Goal: Task Accomplishment & Management: Use online tool/utility

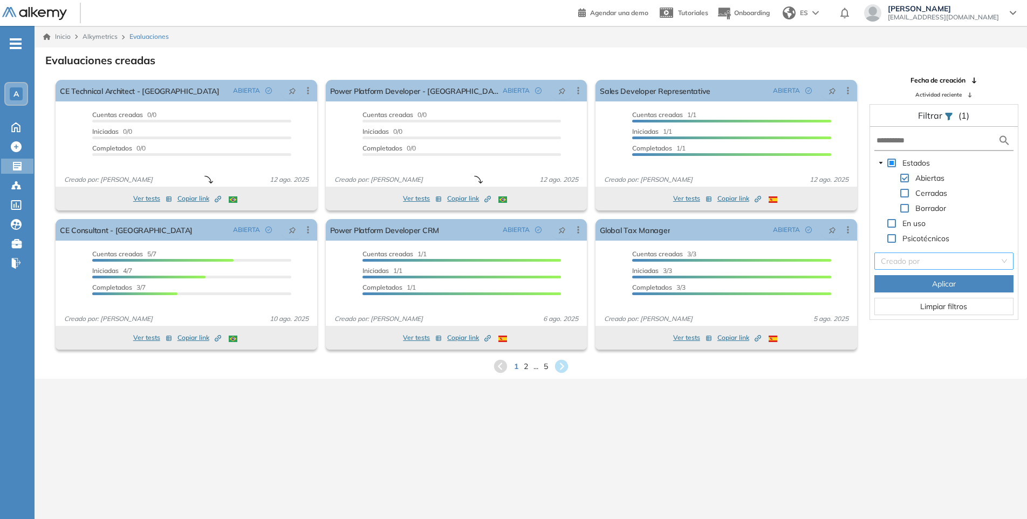
click at [921, 263] on input "search" at bounding box center [940, 261] width 119 height 16
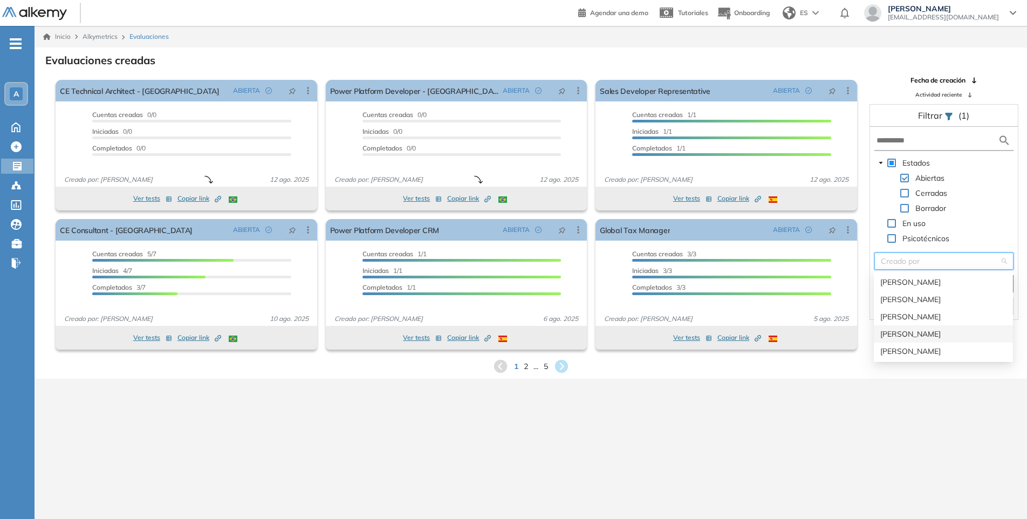
click at [900, 335] on div "[PERSON_NAME]" at bounding box center [943, 334] width 126 height 12
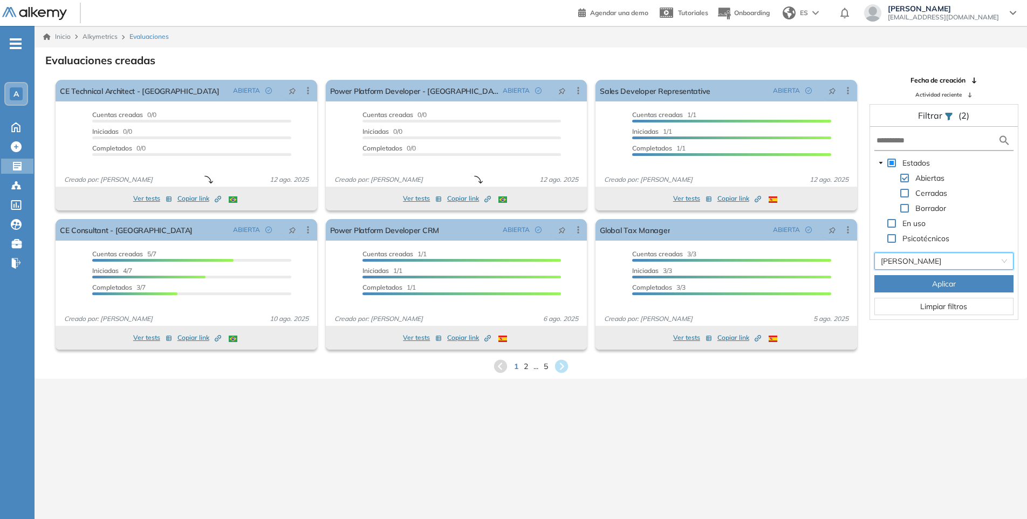
click at [926, 287] on button "Aplicar" at bounding box center [943, 283] width 139 height 17
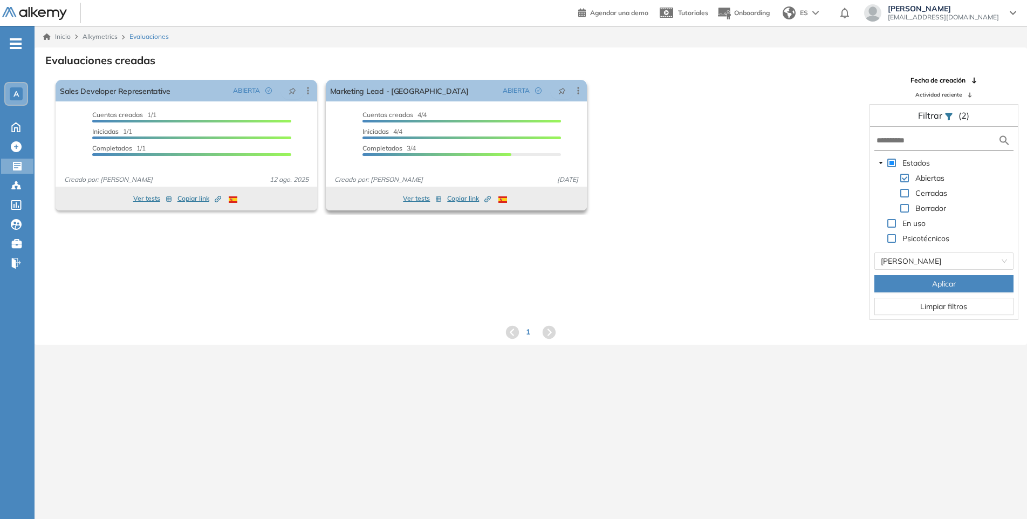
click at [424, 198] on button "Ver tests" at bounding box center [422, 198] width 39 height 13
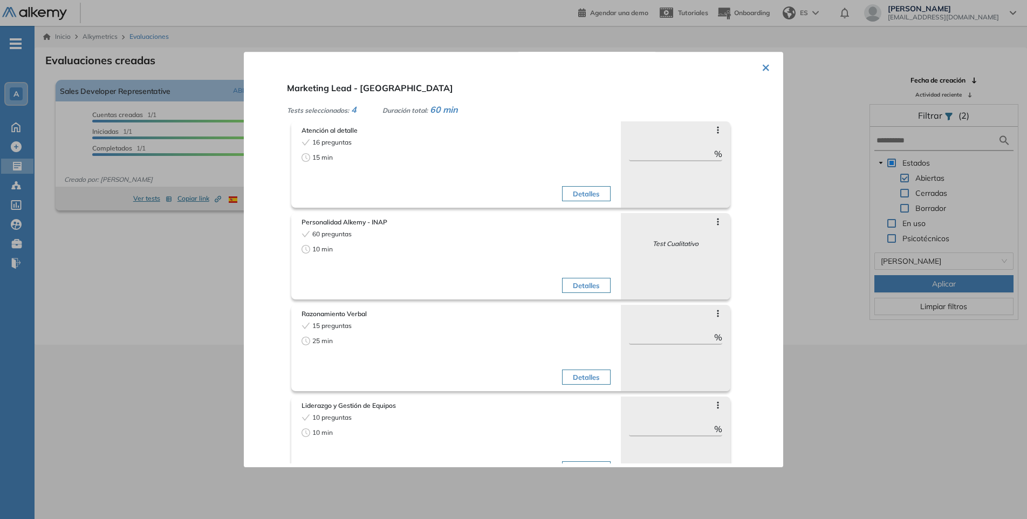
click at [762, 65] on button "×" at bounding box center [765, 66] width 9 height 21
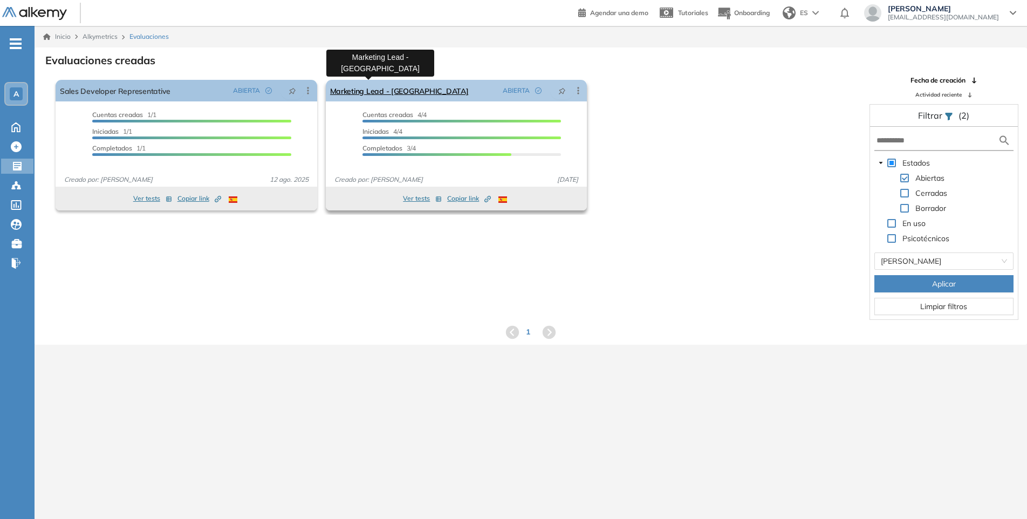
click at [380, 86] on link "Marketing Lead - [GEOGRAPHIC_DATA]" at bounding box center [399, 91] width 139 height 22
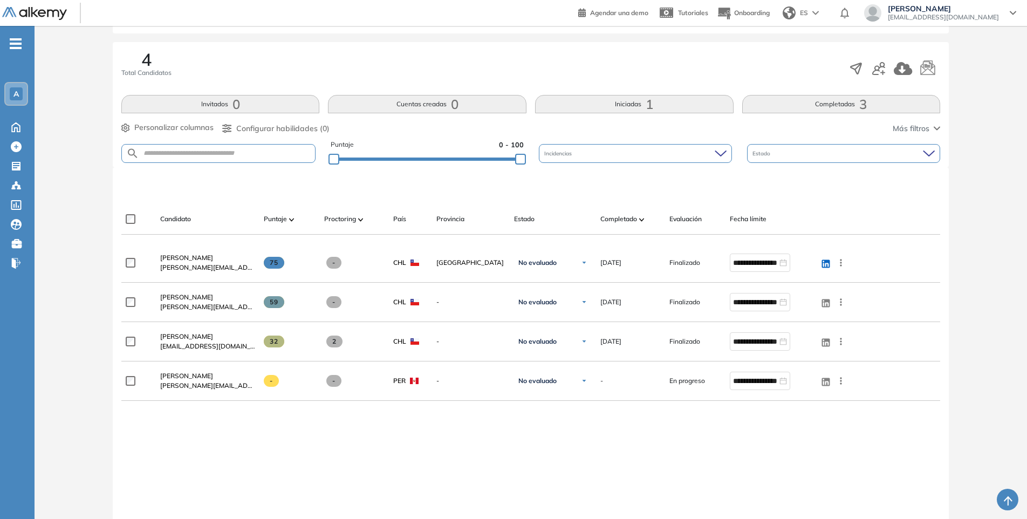
scroll to position [217, 0]
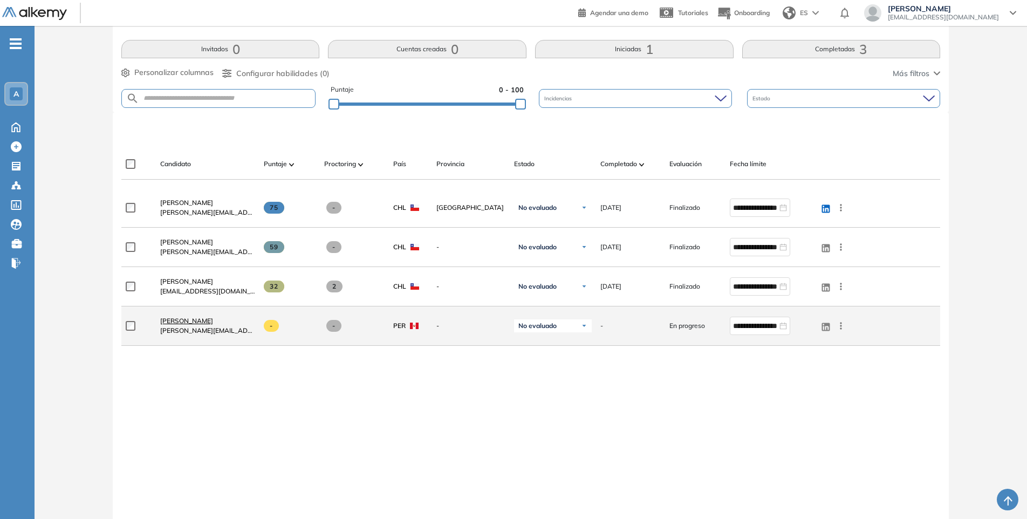
click at [202, 325] on link "[PERSON_NAME]" at bounding box center [207, 321] width 95 height 10
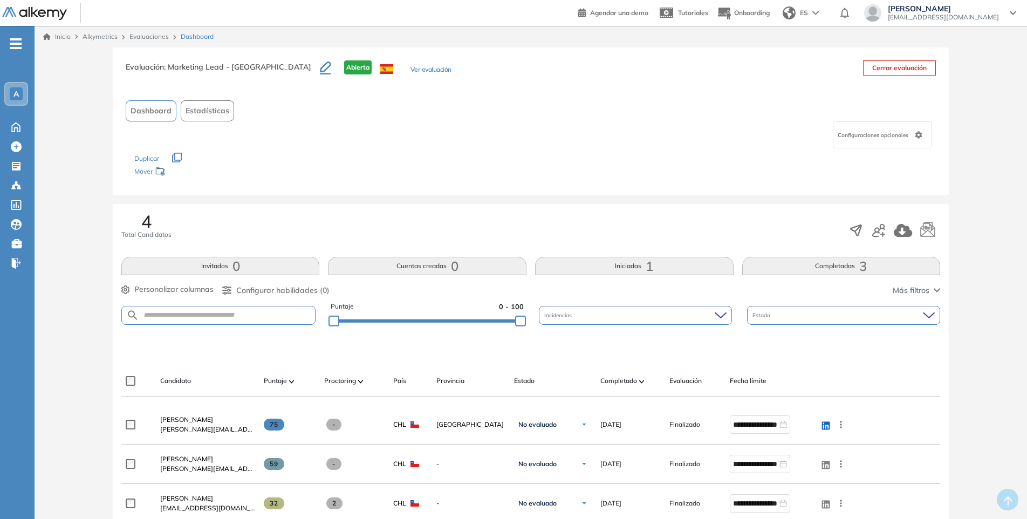
click at [141, 36] on link "Evaluaciones" at bounding box center [148, 36] width 39 height 8
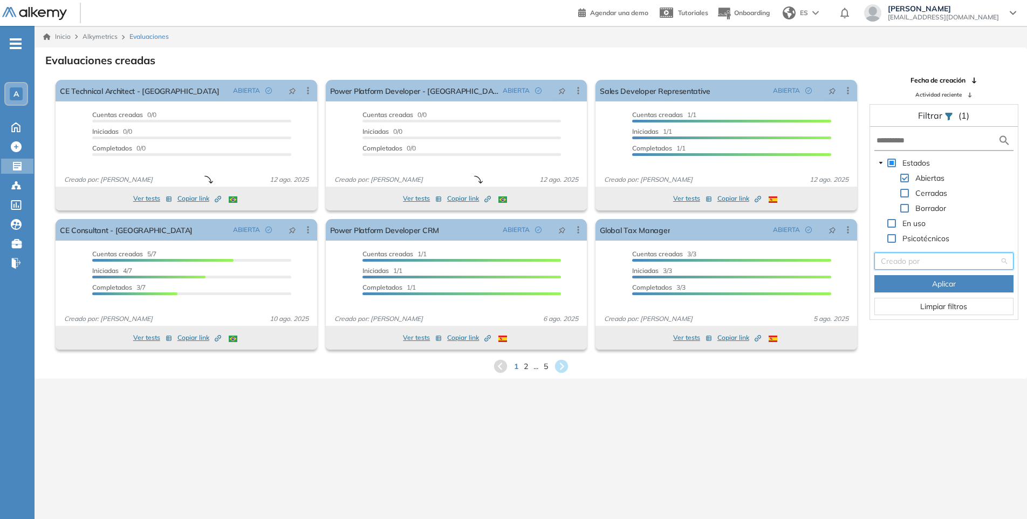
click at [947, 257] on input "search" at bounding box center [940, 261] width 119 height 16
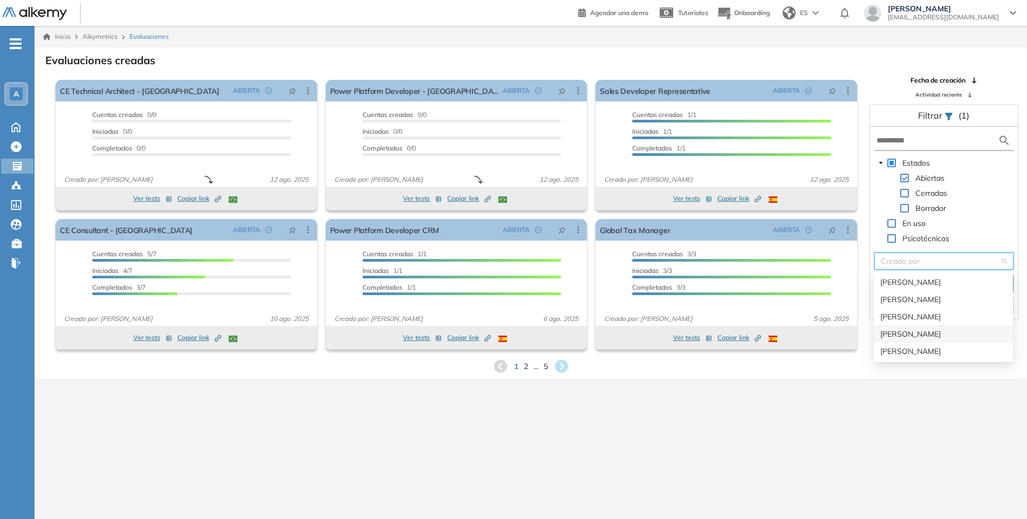
click at [924, 334] on div "[PERSON_NAME]" at bounding box center [943, 334] width 126 height 12
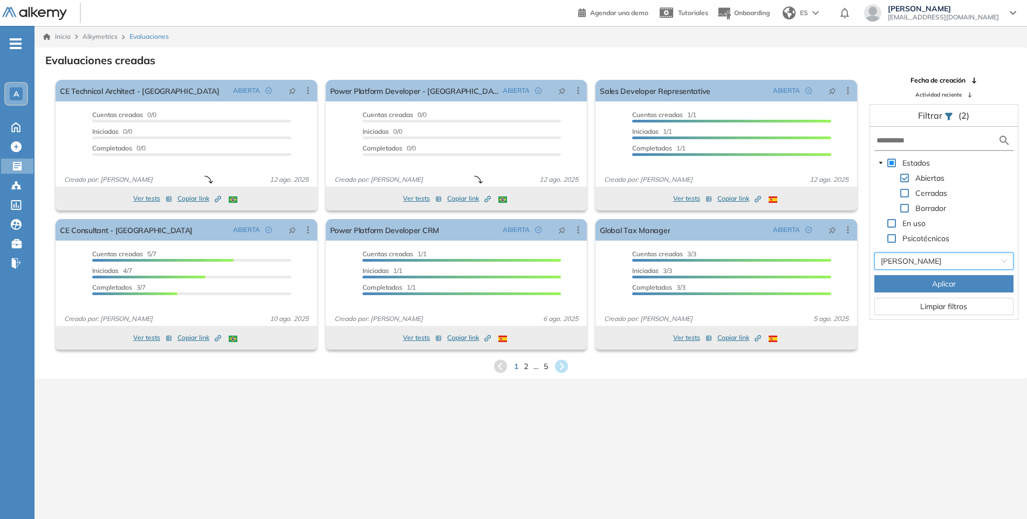
click at [949, 287] on span "Aplicar" at bounding box center [944, 284] width 24 height 12
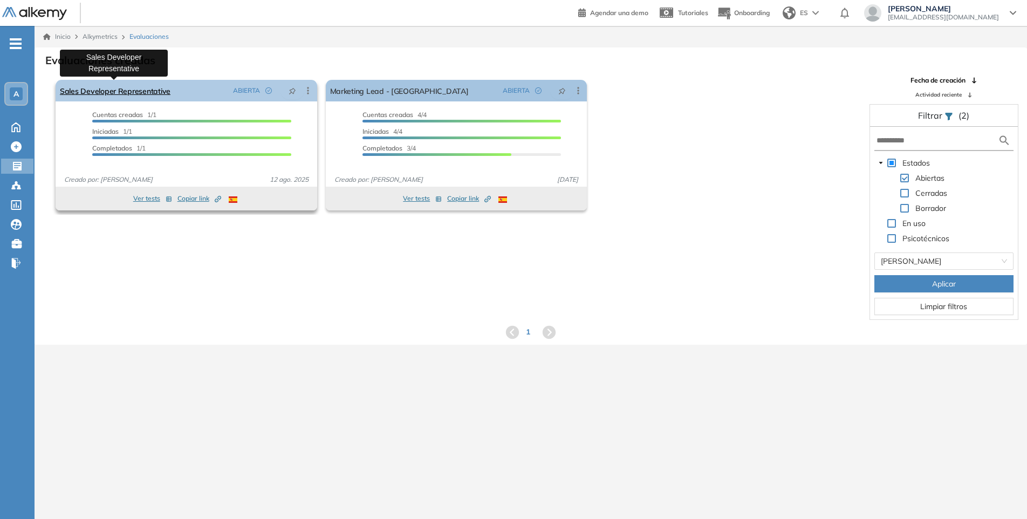
click at [135, 93] on link "Sales Developer Representative" at bounding box center [115, 91] width 111 height 22
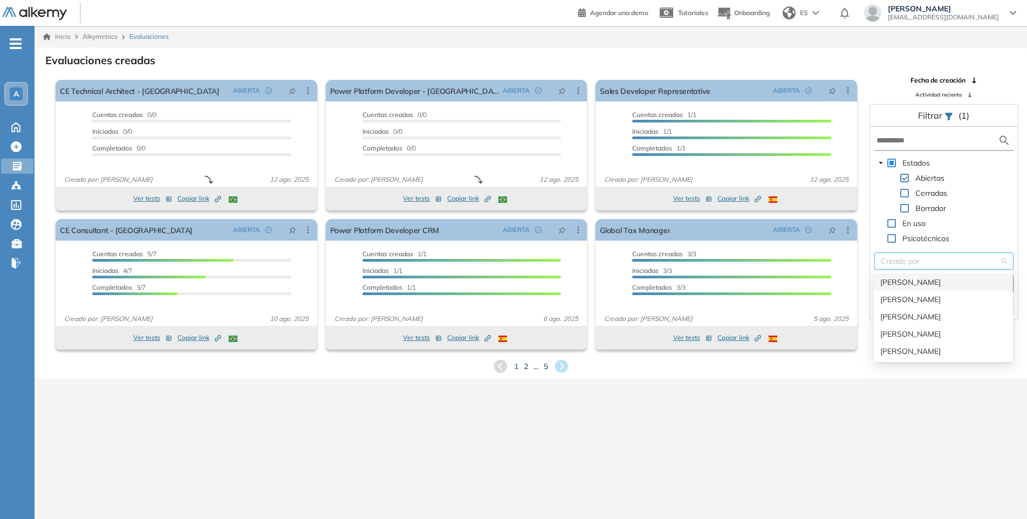
click at [1003, 261] on div "Creado por" at bounding box center [943, 260] width 139 height 17
click at [896, 332] on div "[PERSON_NAME]" at bounding box center [943, 334] width 126 height 12
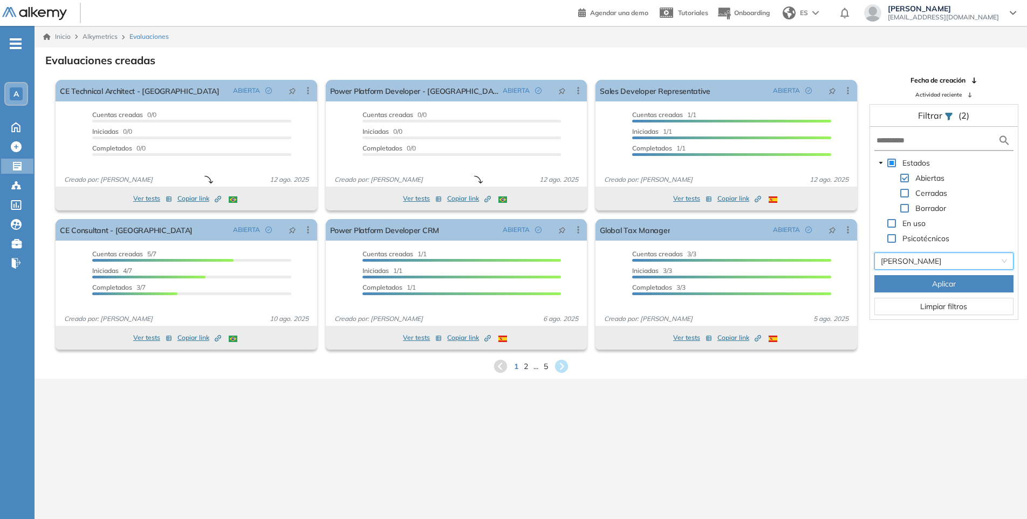
click at [922, 286] on button "Aplicar" at bounding box center [943, 283] width 139 height 17
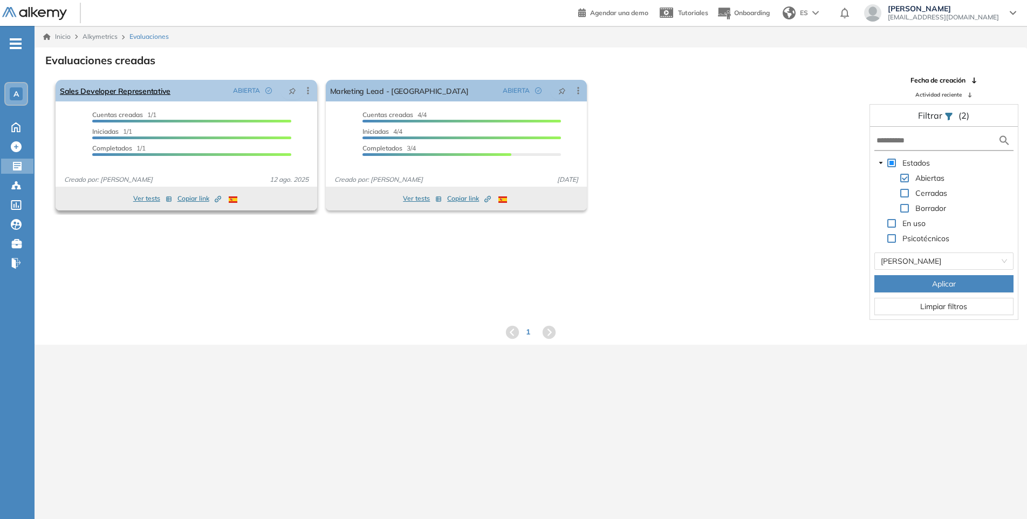
click at [310, 89] on icon at bounding box center [307, 90] width 11 height 11
click at [273, 127] on span "Duplicar" at bounding box center [265, 130] width 31 height 10
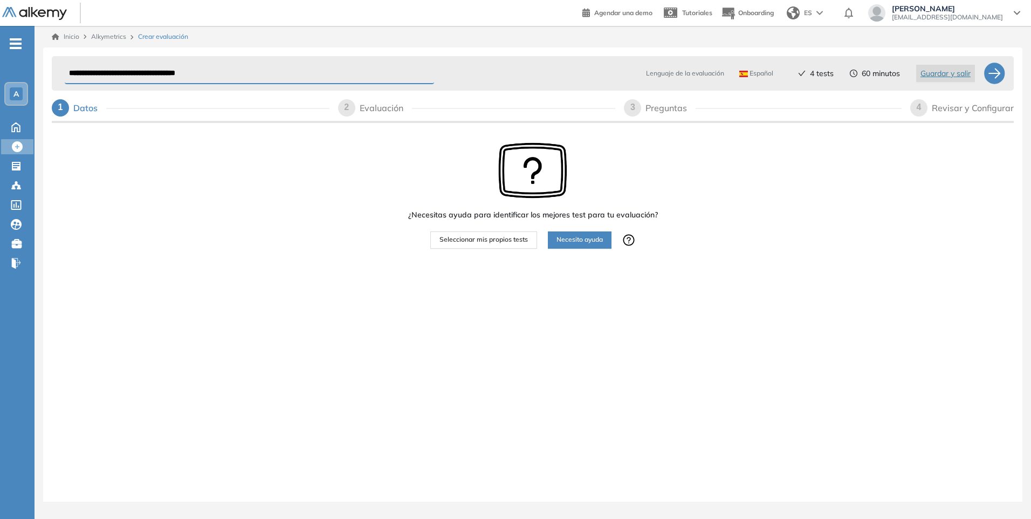
click at [497, 239] on span "Seleccionar mis propios tests" at bounding box center [483, 240] width 88 height 10
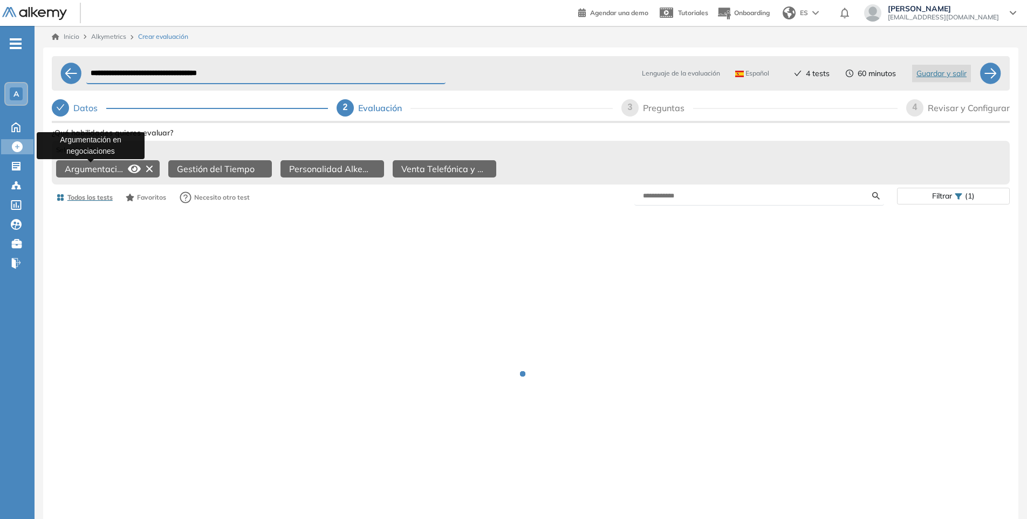
click at [118, 170] on span "Argumentación en negociaciones" at bounding box center [94, 168] width 59 height 13
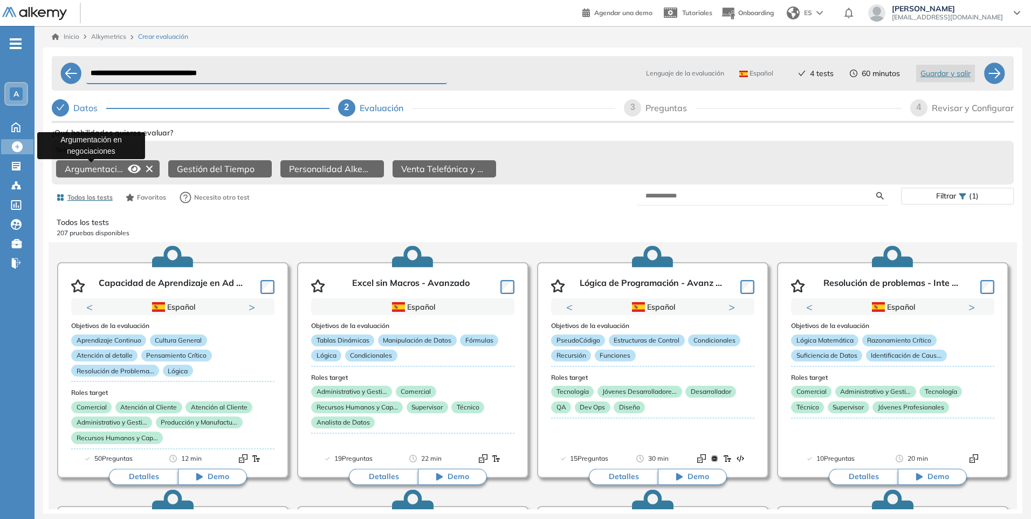
click at [101, 168] on span "Argumentación en negociaciones" at bounding box center [94, 168] width 59 height 13
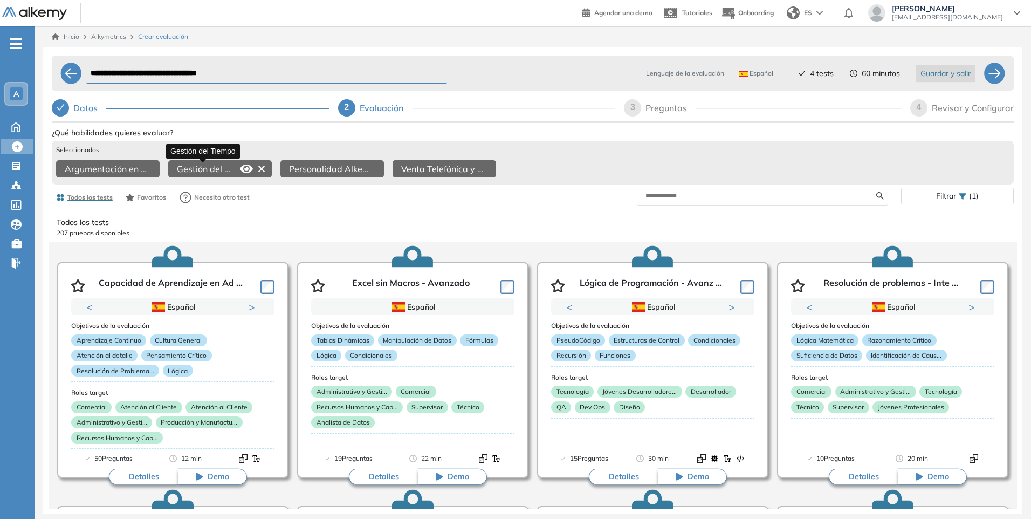
click at [214, 169] on span "Gestión del Tiempo" at bounding box center [206, 168] width 59 height 13
click at [662, 201] on input "text" at bounding box center [760, 196] width 231 height 10
type input "*********"
click at [878, 200] on div "Ver preguntas de muestra Demo Experiencia Starter Validado undefined minutos Pr…" at bounding box center [533, 353] width 962 height 457
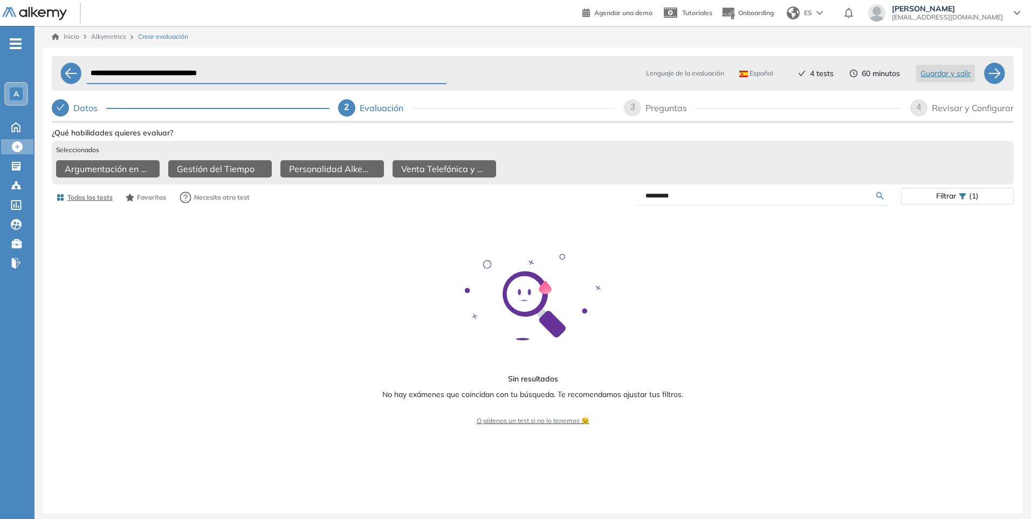
click at [668, 201] on input "*********" at bounding box center [760, 196] width 231 height 10
click at [648, 201] on input "*******" at bounding box center [760, 196] width 231 height 10
type input "**********"
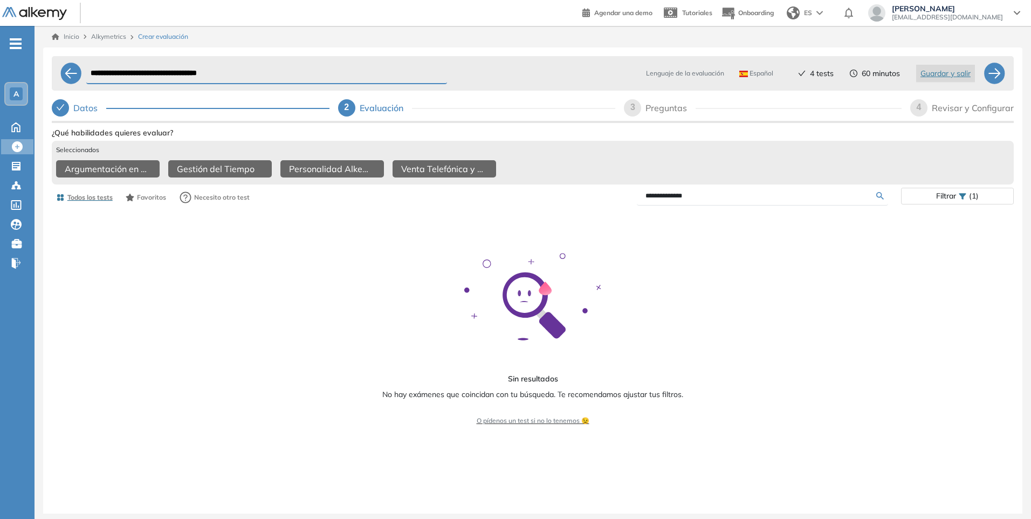
drag, startPoint x: 129, startPoint y: 73, endPoint x: 262, endPoint y: 75, distance: 133.2
click at [262, 75] on input "**********" at bounding box center [266, 73] width 361 height 21
click at [95, 202] on span "Todos los tests" at bounding box center [89, 197] width 45 height 10
click at [92, 202] on span "Todos los tests" at bounding box center [89, 197] width 45 height 10
click at [663, 205] on form "**********" at bounding box center [762, 196] width 251 height 19
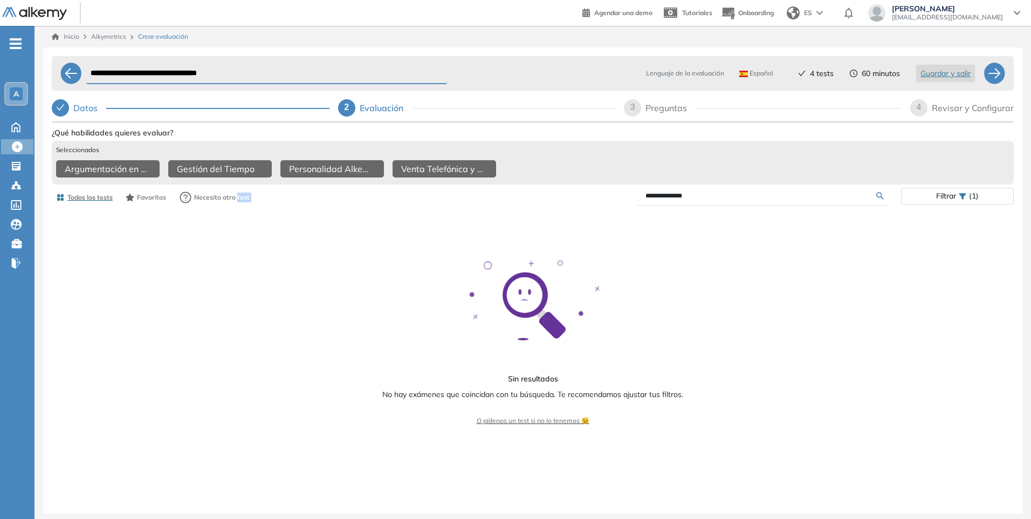
click at [663, 205] on form "**********" at bounding box center [762, 196] width 251 height 19
drag, startPoint x: 663, startPoint y: 205, endPoint x: 662, endPoint y: 196, distance: 9.7
click at [662, 196] on input "**********" at bounding box center [760, 196] width 231 height 10
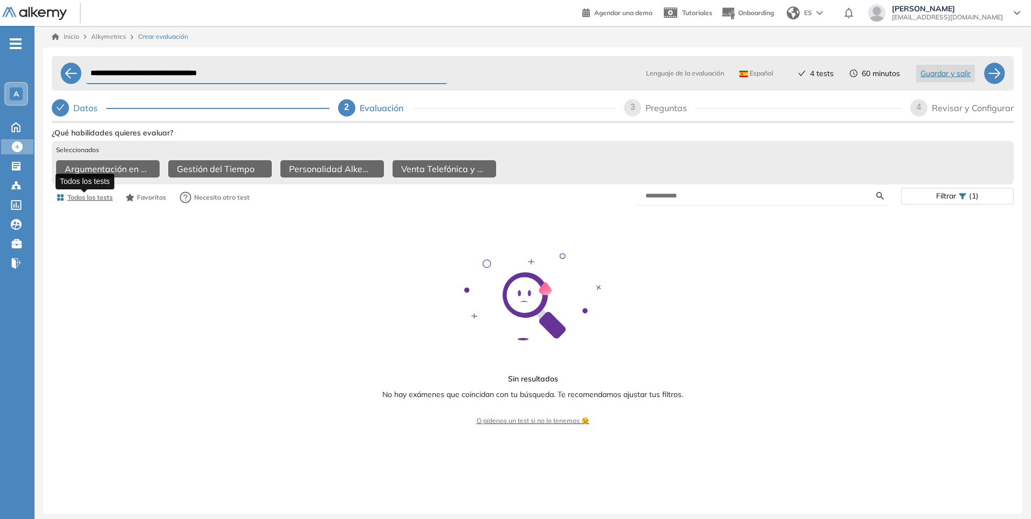
click at [103, 204] on div "Ver preguntas de muestra Demo Experiencia Starter Validado undefined minutos Pr…" at bounding box center [533, 353] width 962 height 457
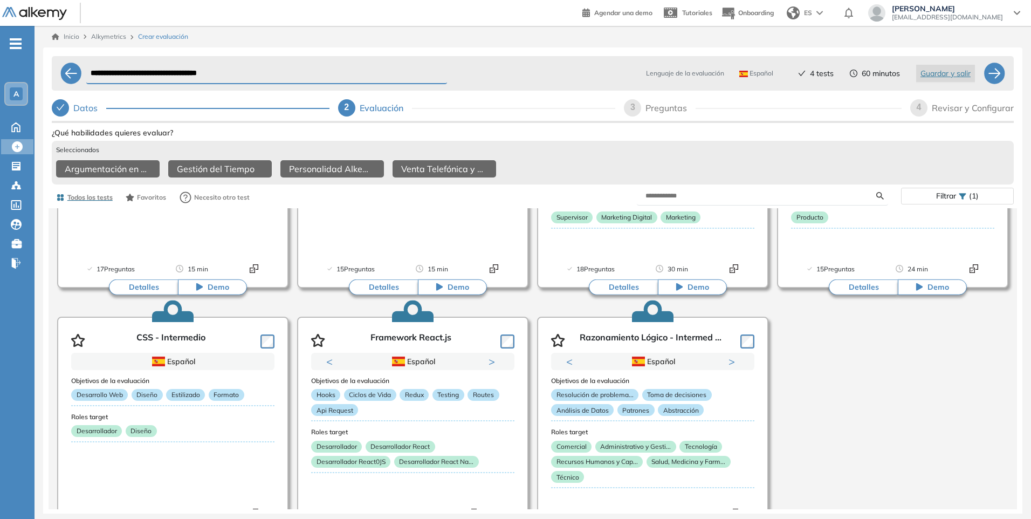
scroll to position [718, 0]
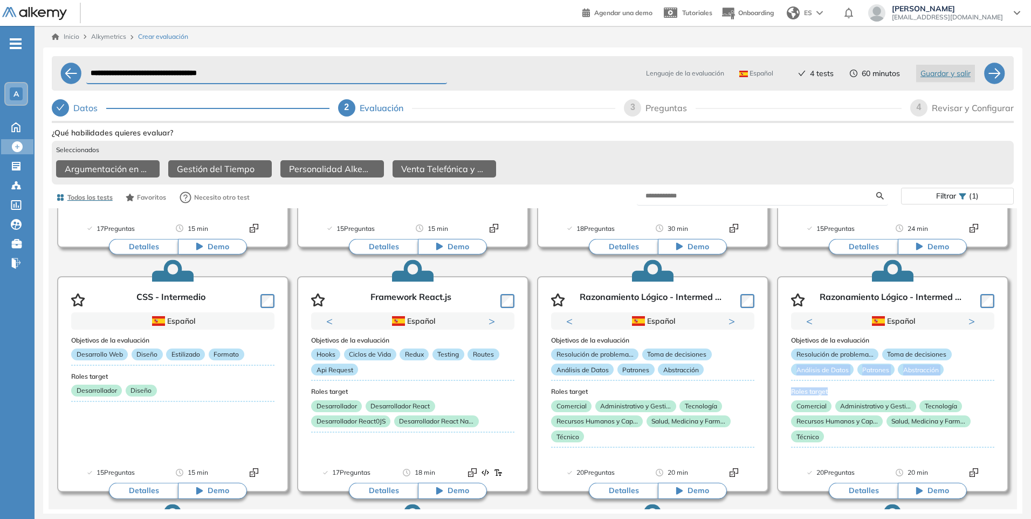
click at [1014, 382] on div "Todos los tests 207 pruebas disponibles Capacidad de Aprendizaje en Ad ... Prev…" at bounding box center [533, 358] width 978 height 301
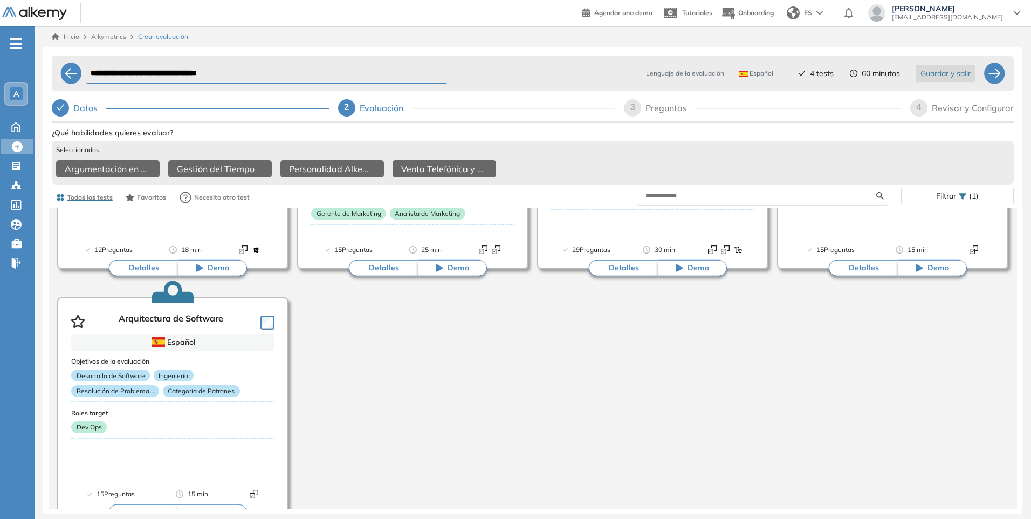
scroll to position [2671, 0]
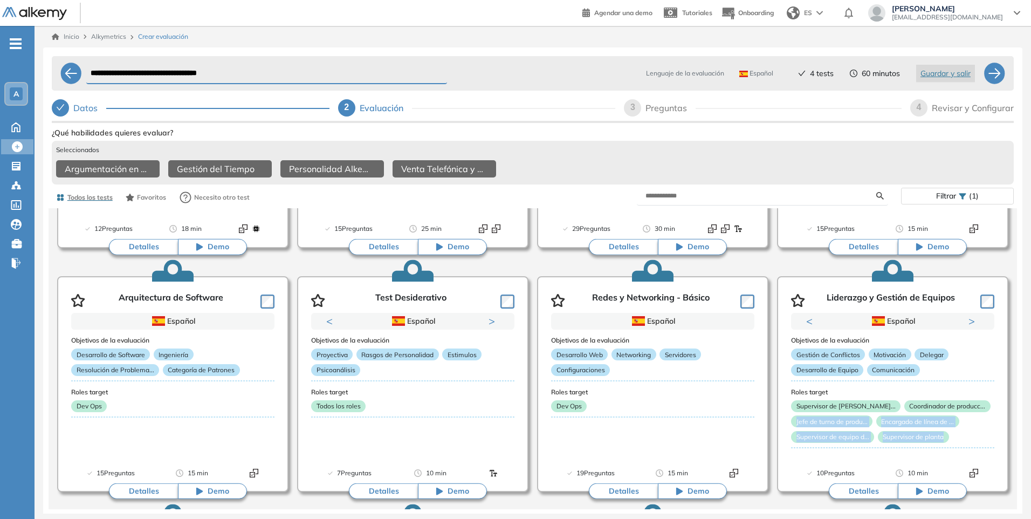
drag, startPoint x: 1022, startPoint y: 438, endPoint x: 1021, endPoint y: 465, distance: 26.4
click at [1021, 465] on div "**********" at bounding box center [532, 290] width 979 height 487
click at [562, 153] on div "Seleccionados" at bounding box center [532, 150] width 953 height 10
click at [654, 201] on input "text" at bounding box center [760, 196] width 231 height 10
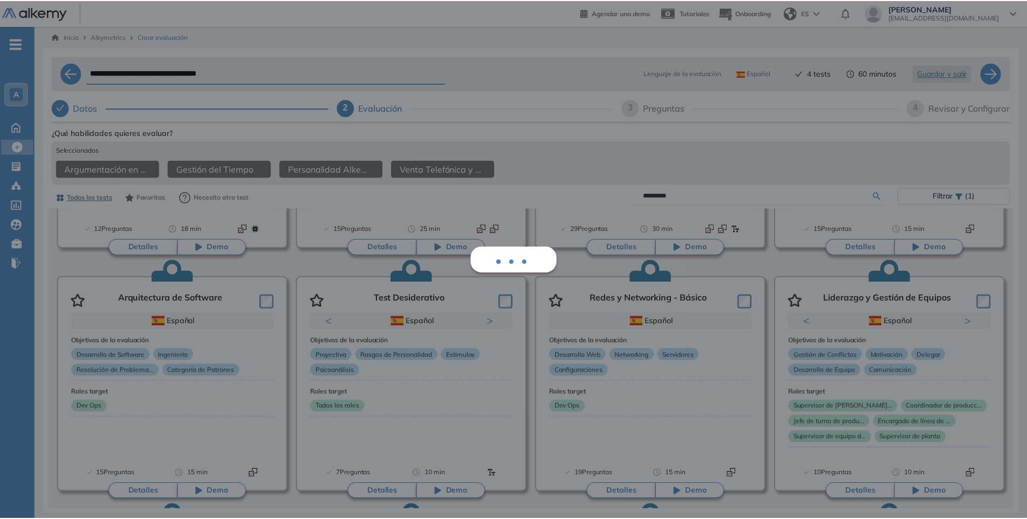
scroll to position [0, 0]
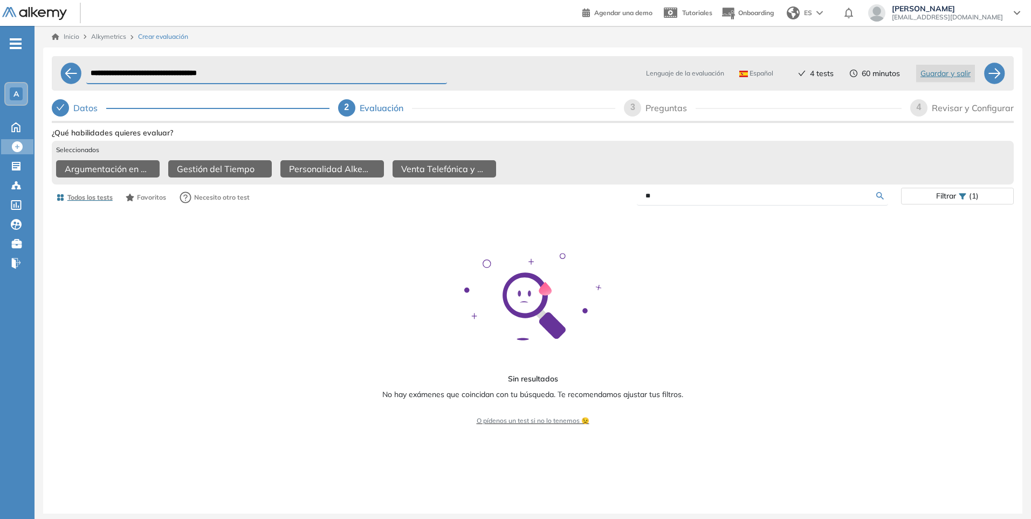
type input "*"
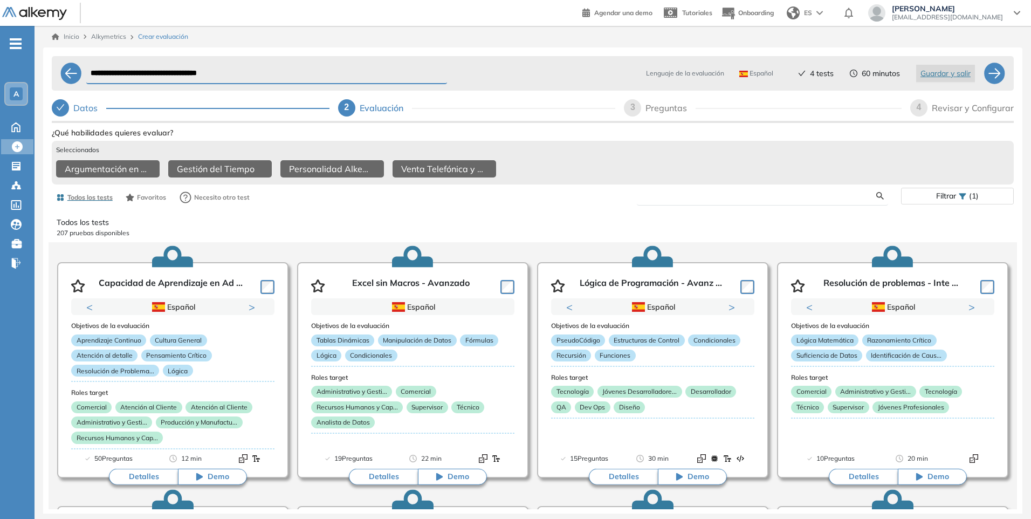
click at [682, 201] on input "text" at bounding box center [760, 196] width 231 height 10
type input "*******"
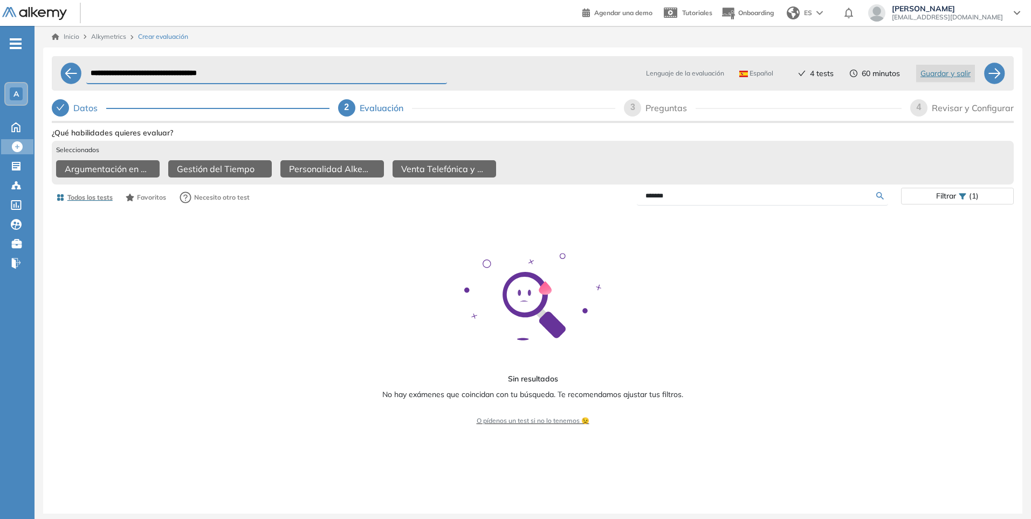
drag, startPoint x: 682, startPoint y: 201, endPoint x: 631, endPoint y: 197, distance: 51.4
click at [652, 197] on input "*******" at bounding box center [760, 196] width 231 height 10
click at [629, 197] on div "*******" at bounding box center [717, 196] width 368 height 19
click at [659, 201] on input "*******" at bounding box center [760, 196] width 231 height 10
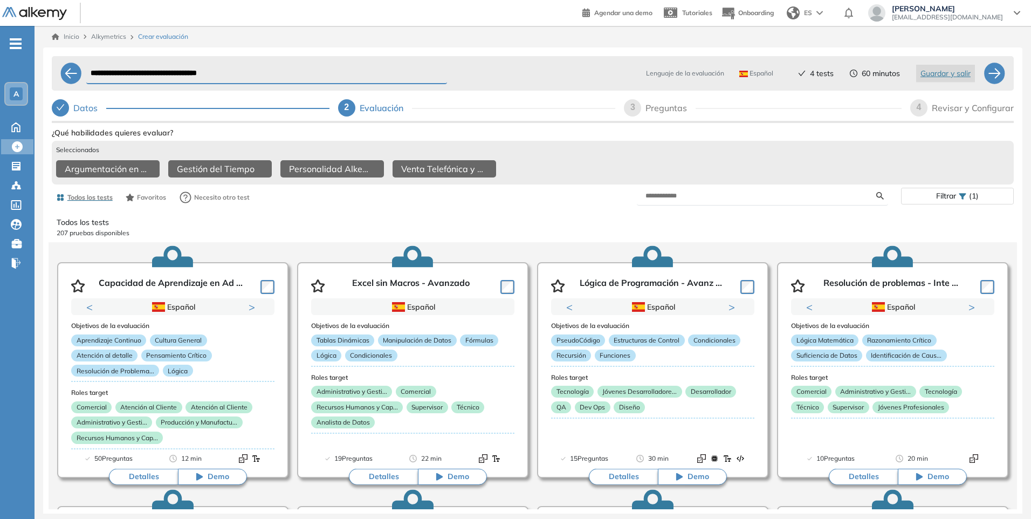
drag, startPoint x: 286, startPoint y: 72, endPoint x: 56, endPoint y: 57, distance: 231.3
click at [56, 57] on div "**********" at bounding box center [533, 73] width 962 height 35
paste input "text"
type input "**********"
click at [992, 72] on div at bounding box center [995, 74] width 22 height 22
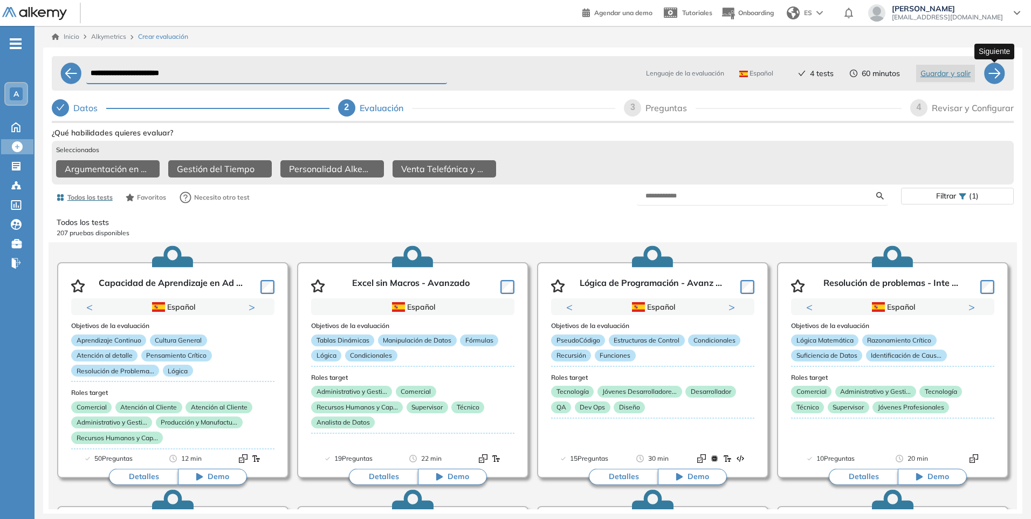
select select "*****"
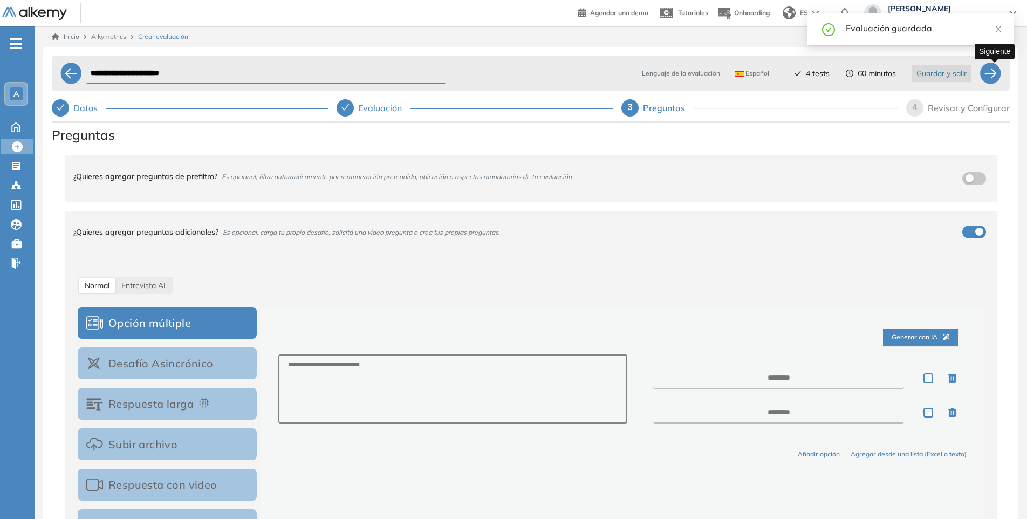
click at [992, 72] on div at bounding box center [990, 74] width 22 height 22
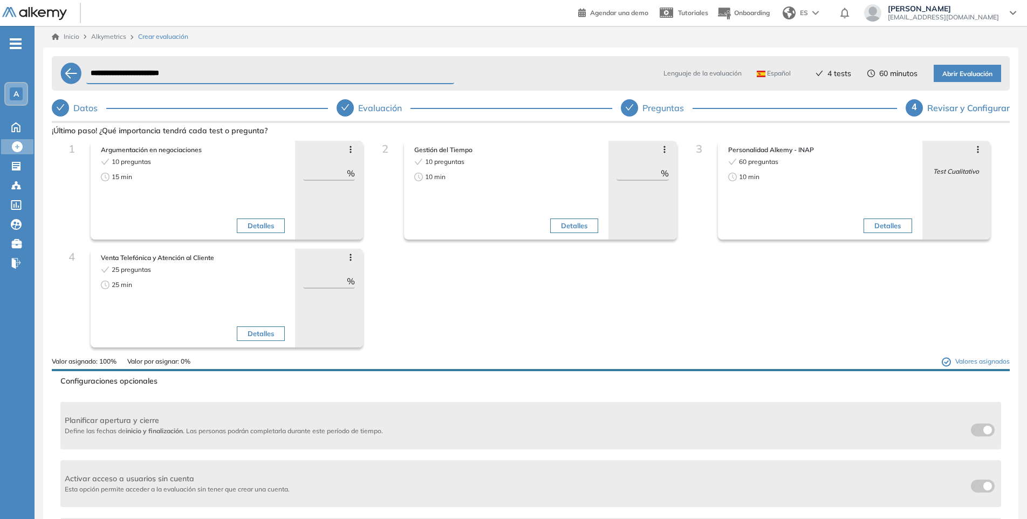
click at [950, 78] on span "Abrir Evaluación" at bounding box center [967, 74] width 50 height 10
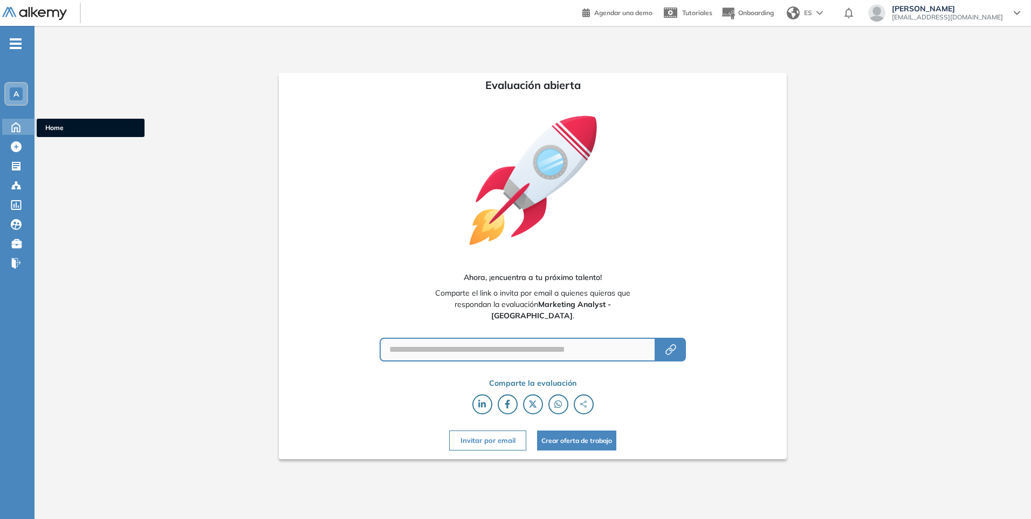
click at [17, 127] on icon at bounding box center [16, 126] width 8 height 9
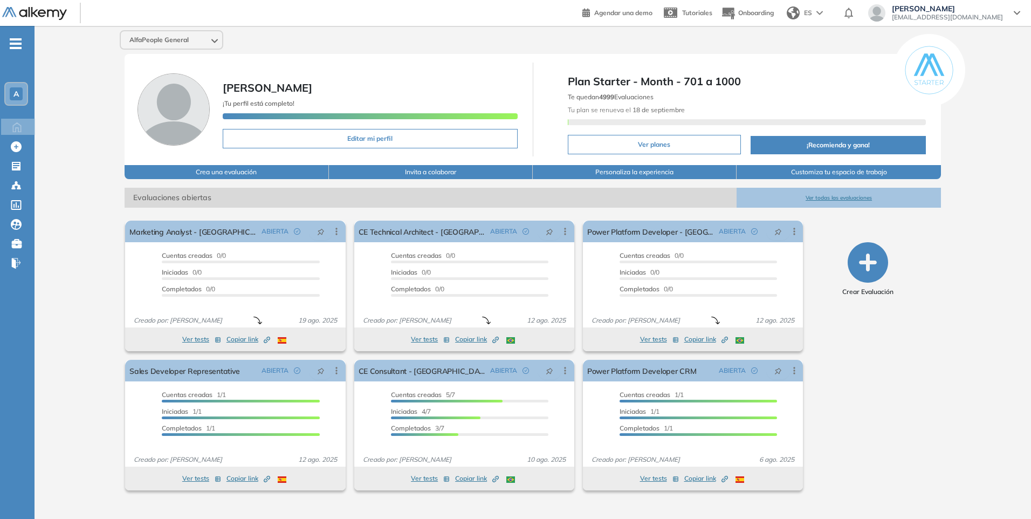
click at [843, 202] on button "Ver todas las evaluaciones" at bounding box center [839, 198] width 204 height 20
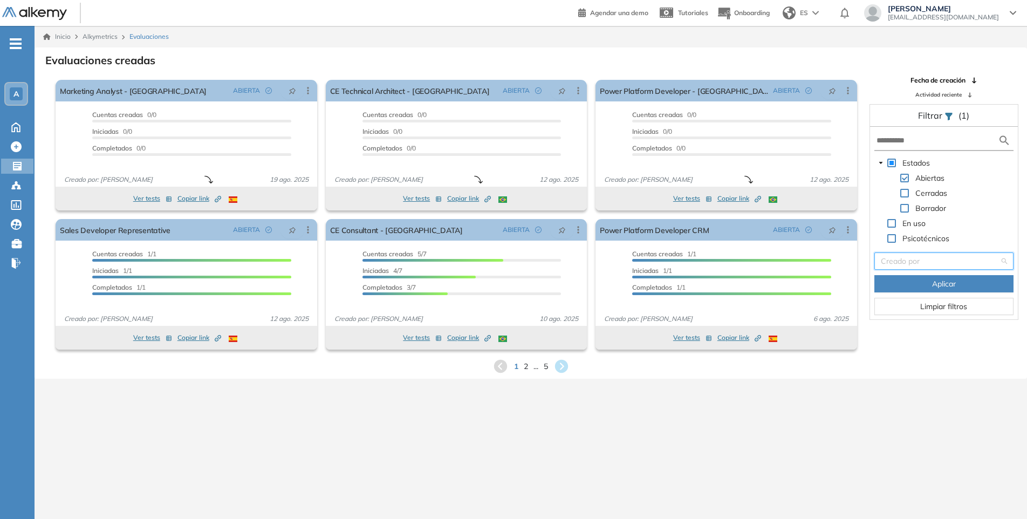
click at [917, 259] on input "search" at bounding box center [940, 261] width 119 height 16
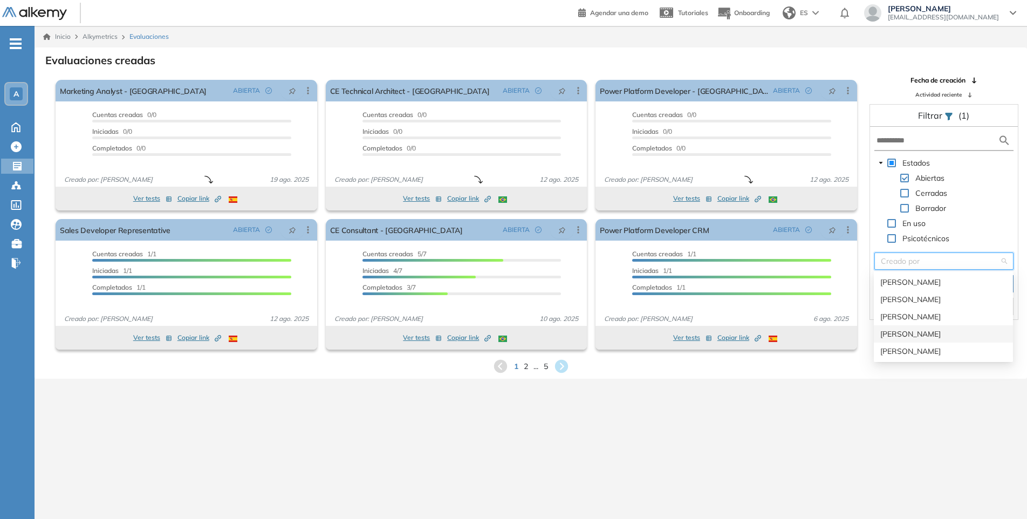
click at [910, 332] on div "[PERSON_NAME]" at bounding box center [943, 334] width 126 height 12
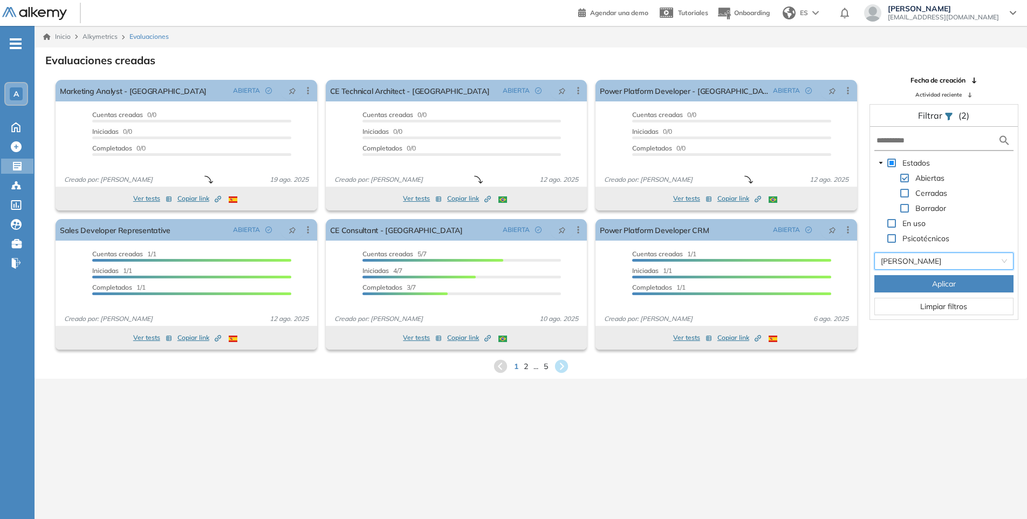
click at [947, 280] on span "Aplicar" at bounding box center [944, 284] width 24 height 12
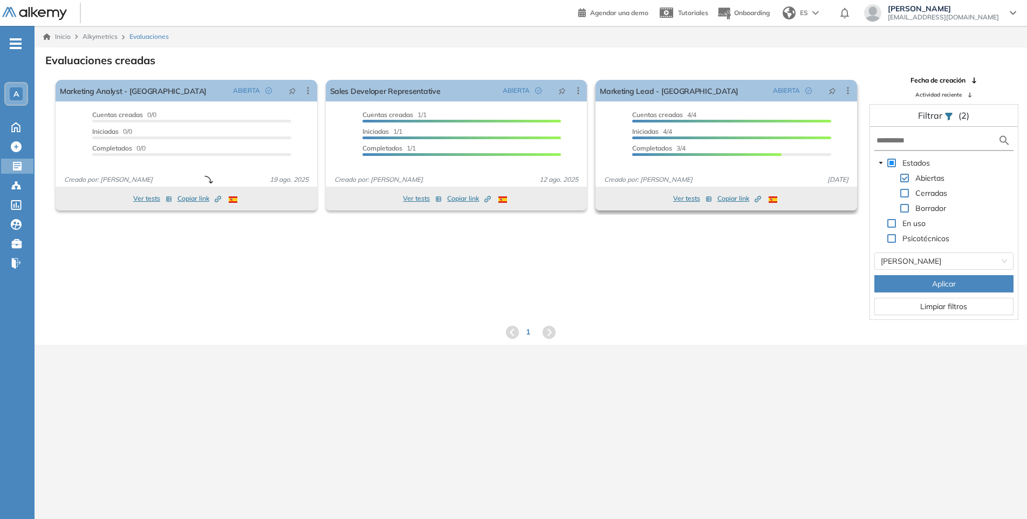
click at [694, 200] on button "Ver tests" at bounding box center [692, 198] width 39 height 13
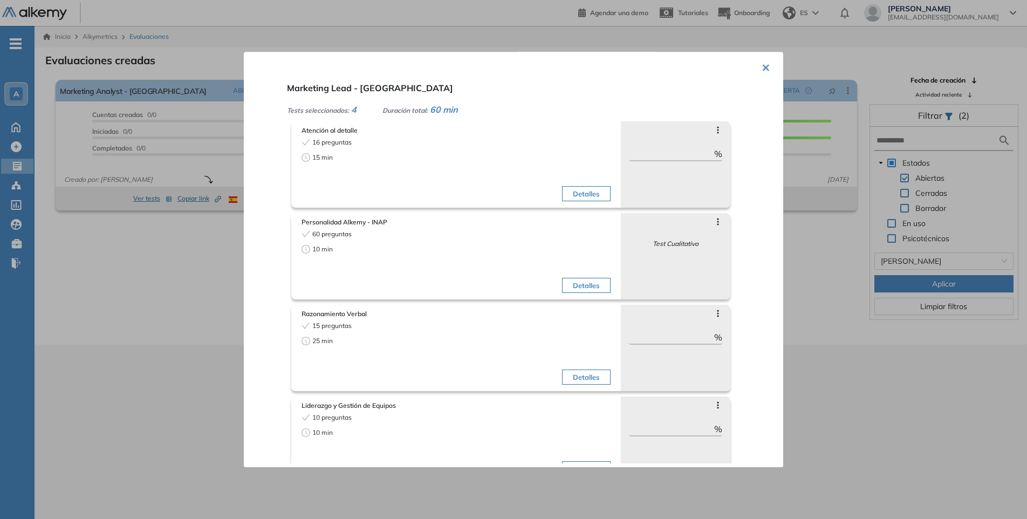
click at [761, 65] on button "×" at bounding box center [765, 66] width 9 height 21
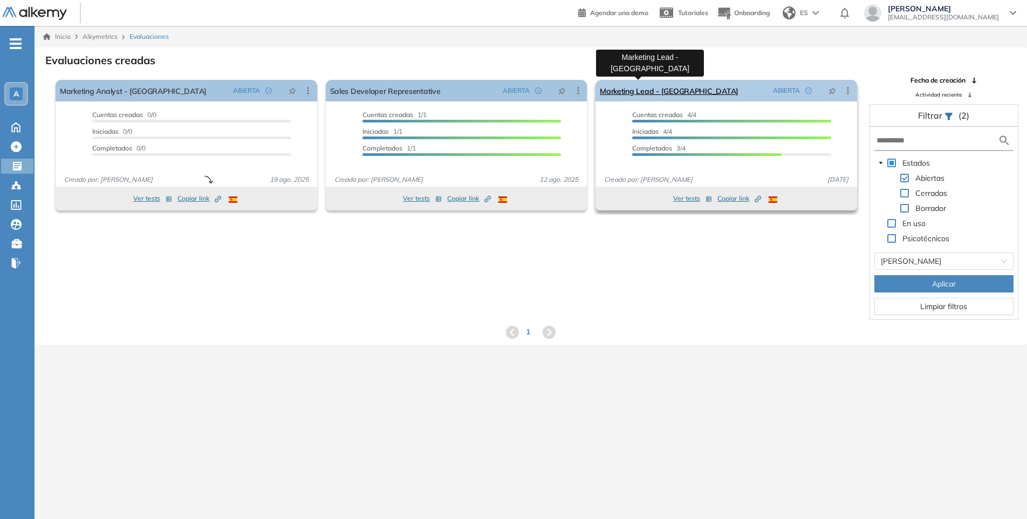
click at [664, 86] on link "Marketing Lead - [GEOGRAPHIC_DATA]" at bounding box center [669, 91] width 139 height 22
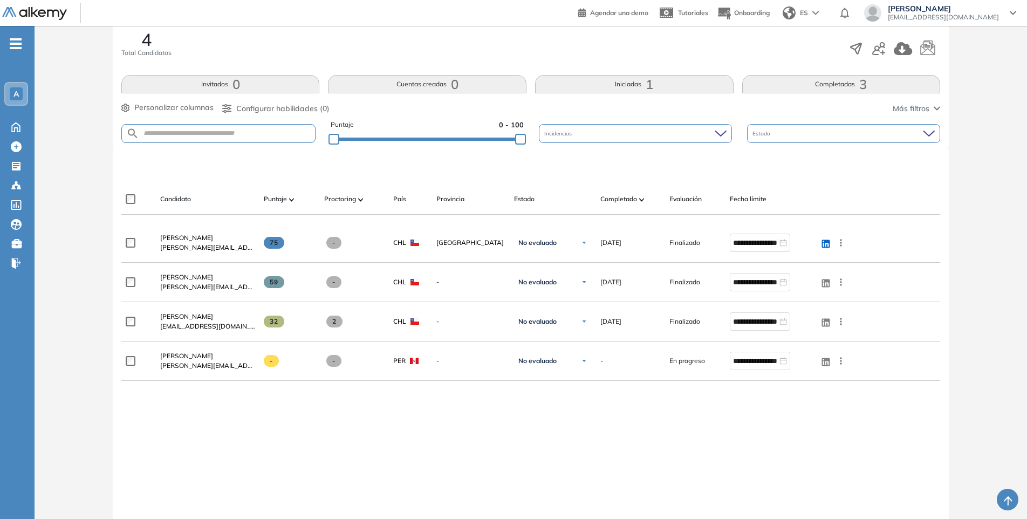
scroll to position [176, 0]
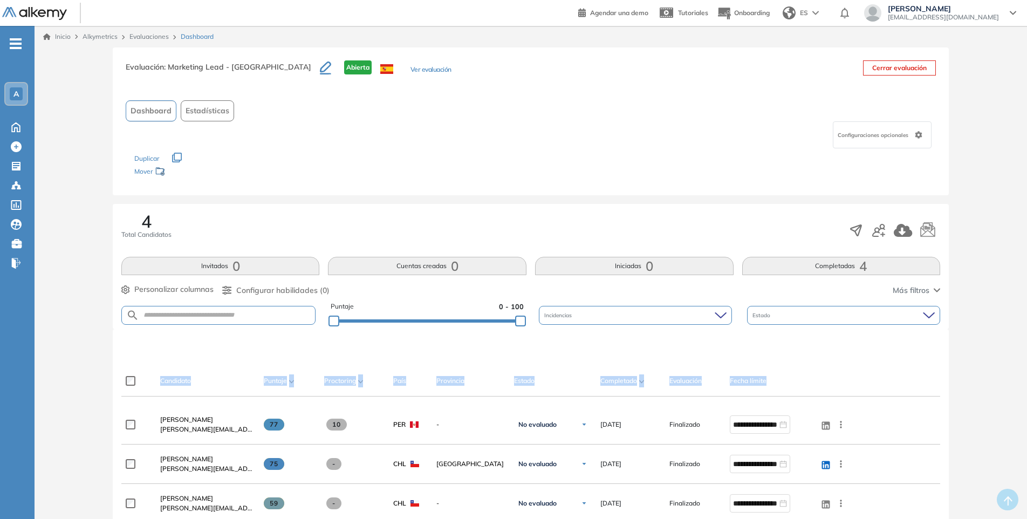
drag, startPoint x: 1026, startPoint y: 311, endPoint x: 1030, endPoint y: 368, distance: 57.3
click at [1027, 373] on html "Perfil Todos los espacios Todos los espacios A Home Home Alkymetrics Alkymetric…" at bounding box center [513, 259] width 1027 height 519
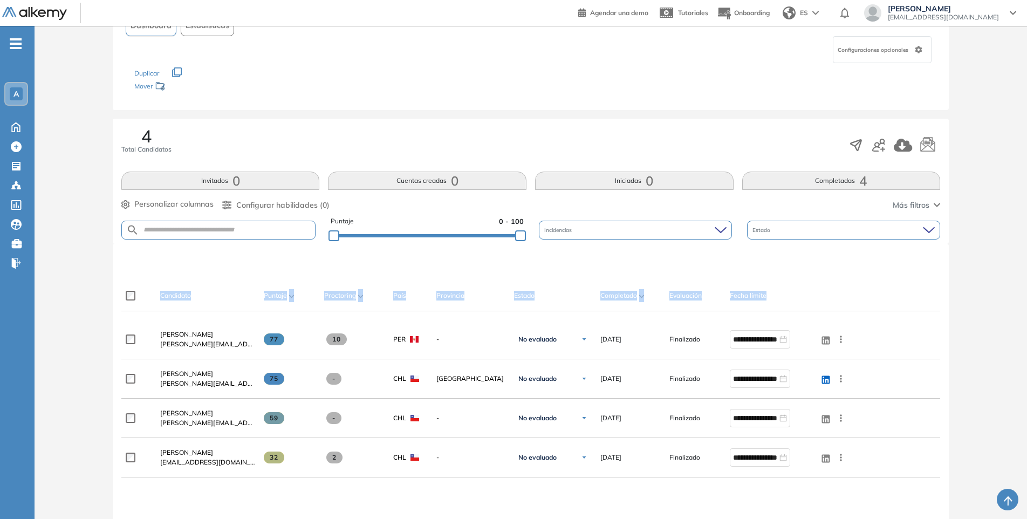
scroll to position [51, 0]
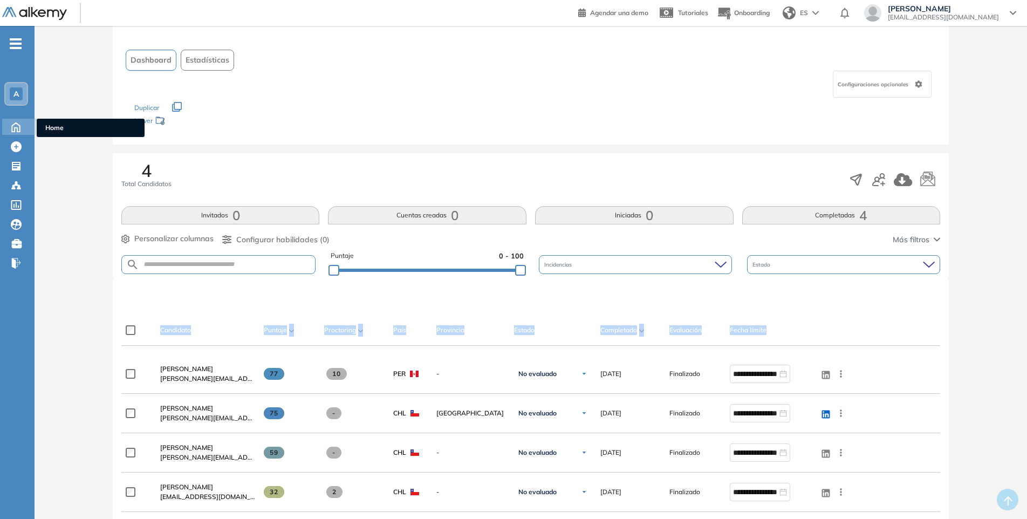
click at [14, 125] on icon at bounding box center [15, 126] width 19 height 13
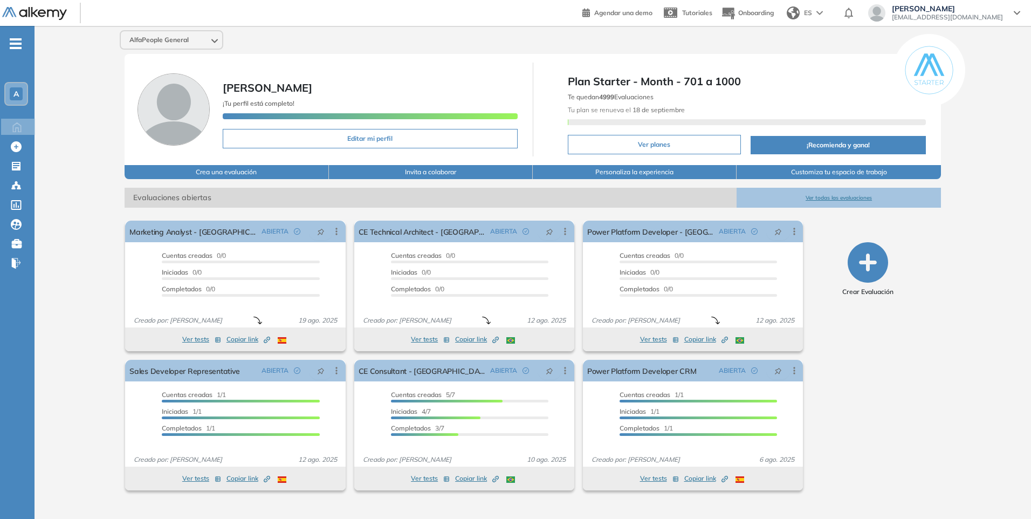
click at [820, 197] on button "Ver todas las evaluaciones" at bounding box center [839, 198] width 204 height 20
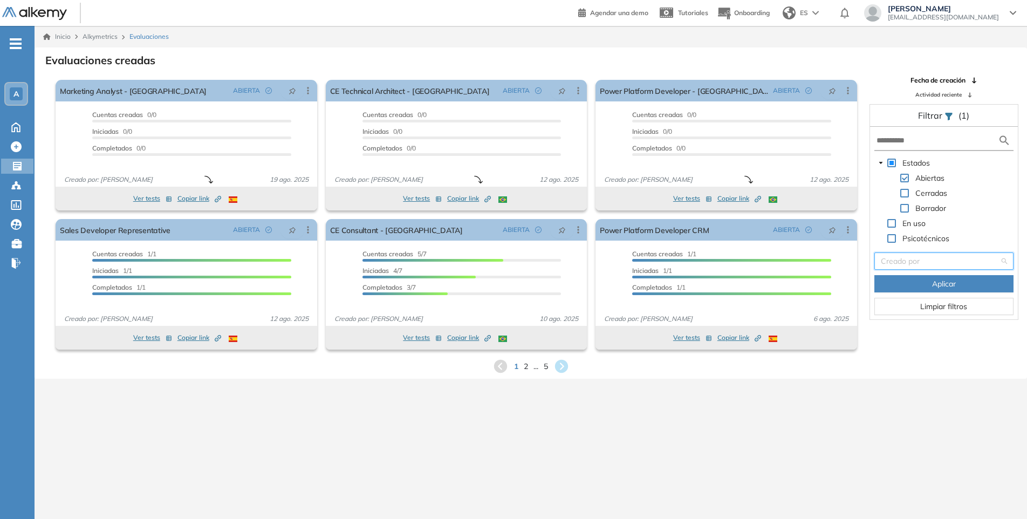
click at [911, 258] on input "search" at bounding box center [940, 261] width 119 height 16
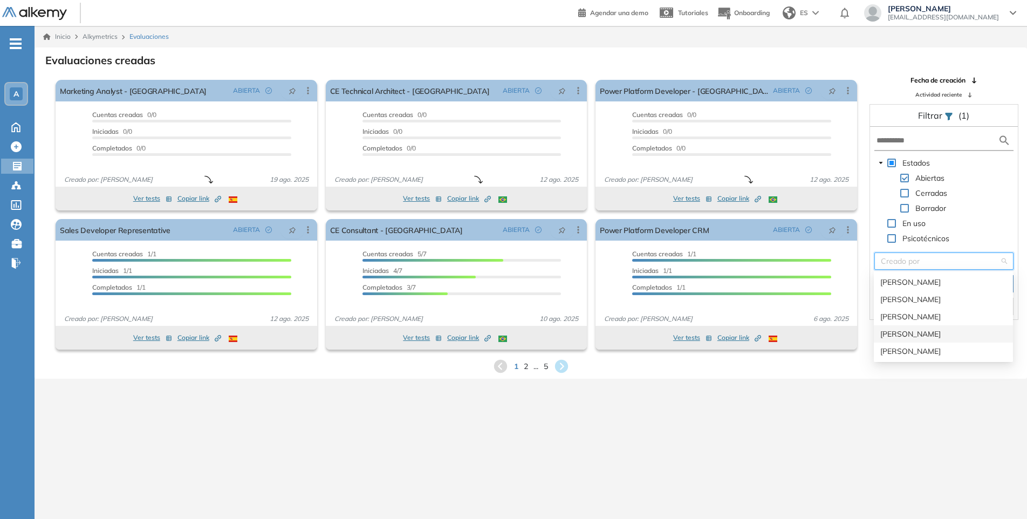
click at [916, 332] on div "[PERSON_NAME]" at bounding box center [943, 334] width 126 height 12
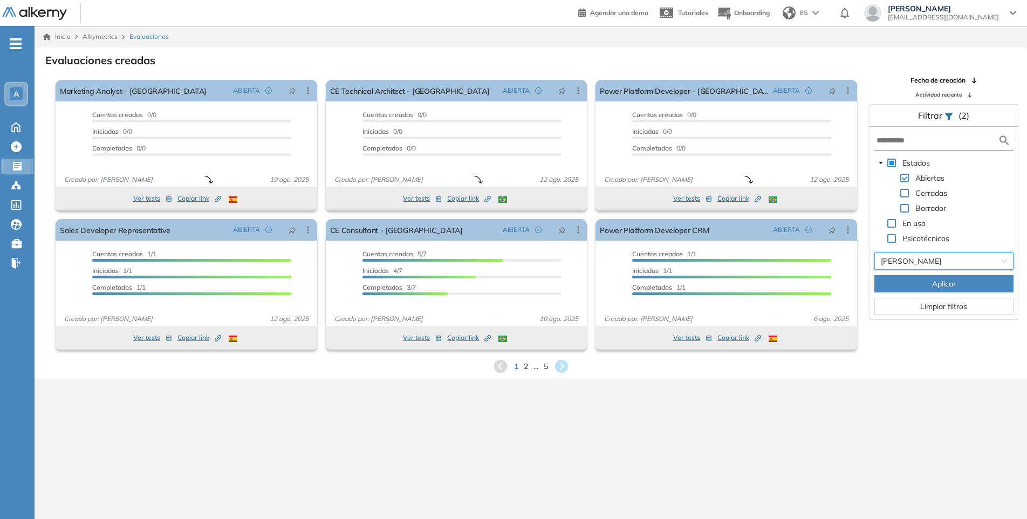
click at [940, 283] on span "Aplicar" at bounding box center [944, 284] width 24 height 12
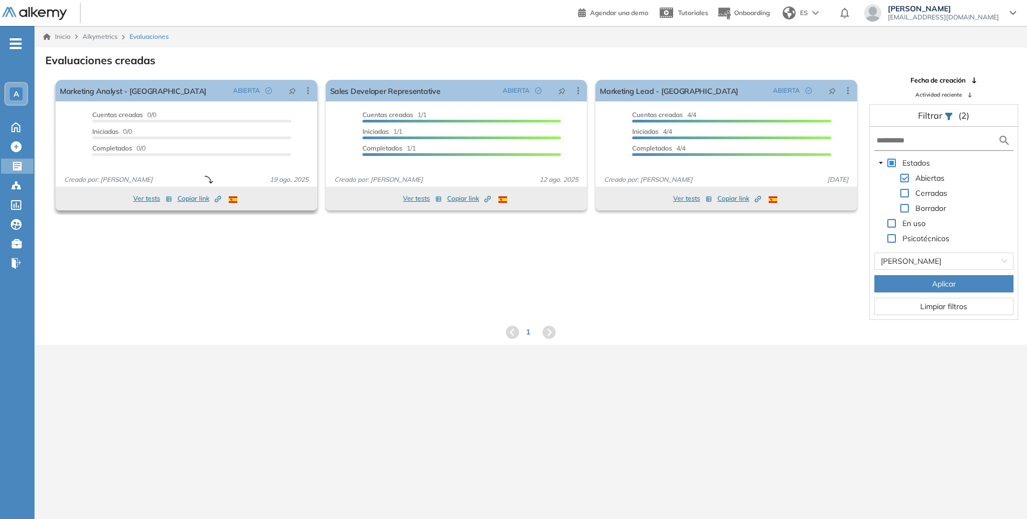
click at [150, 192] on button "Ver tests" at bounding box center [152, 198] width 39 height 13
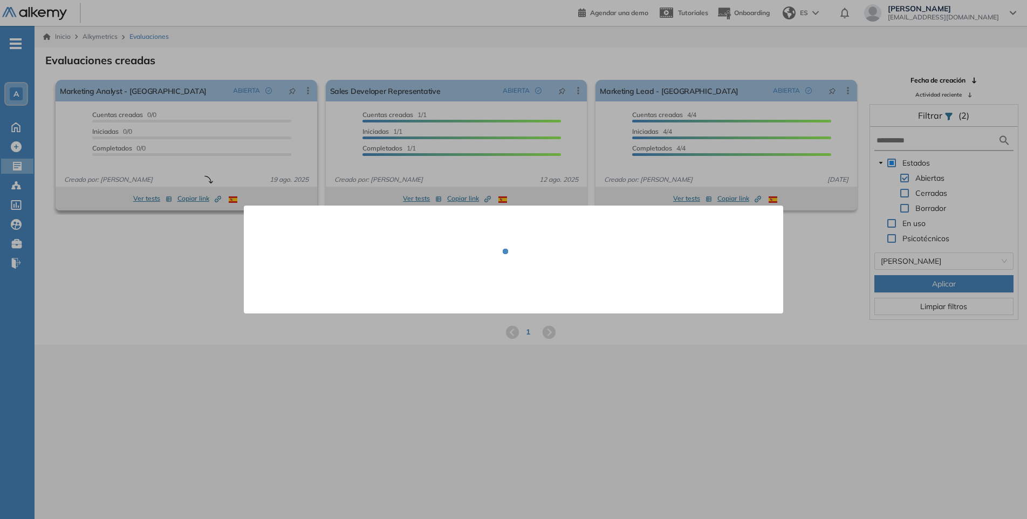
click at [181, 196] on div "El proctoring será activado ¡Importante!: Los usuarios que ya realizaron la eva…" at bounding box center [186, 144] width 270 height 139
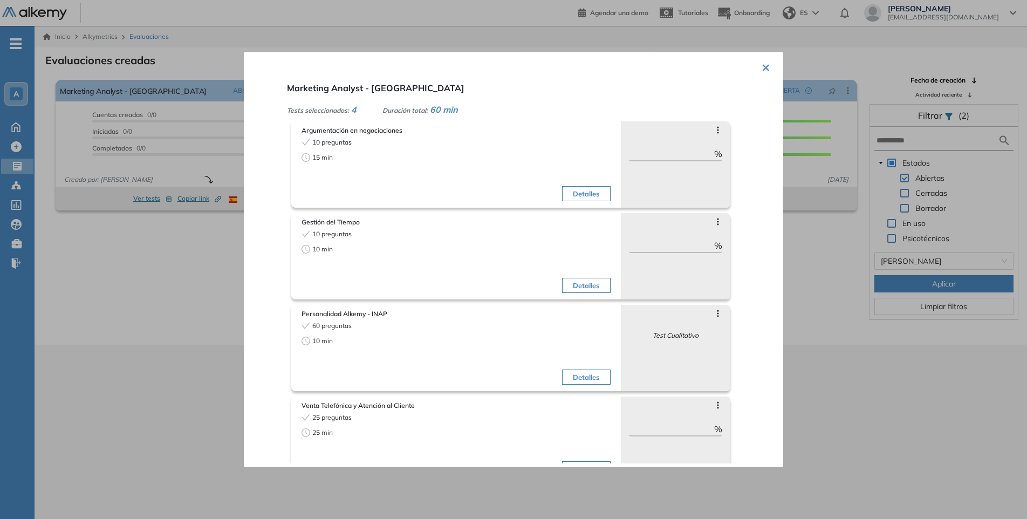
click at [761, 68] on button "×" at bounding box center [765, 66] width 9 height 21
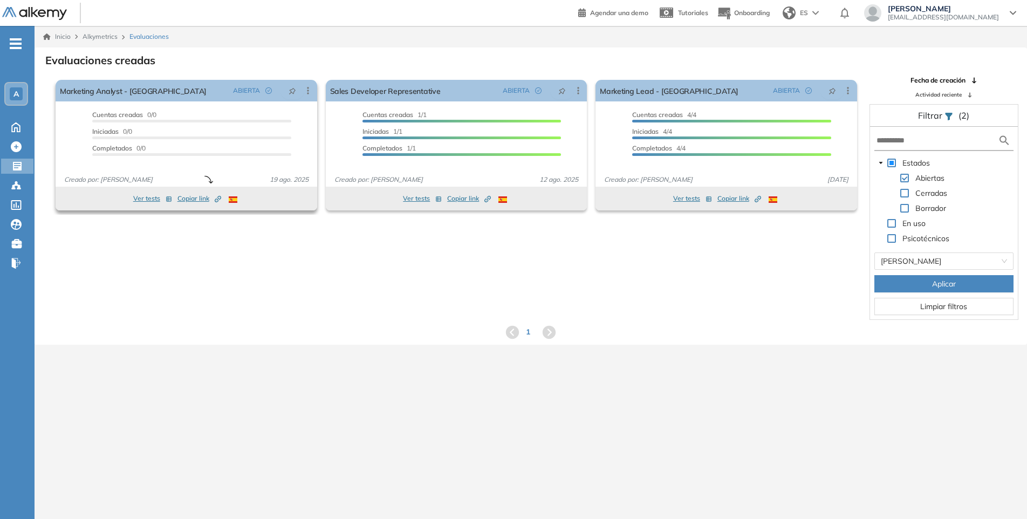
click at [202, 199] on span "Copiar link Created by potrace 1.16, written by [PERSON_NAME] [DATE]-[DATE]" at bounding box center [199, 199] width 44 height 10
